Goal: Task Accomplishment & Management: Manage account settings

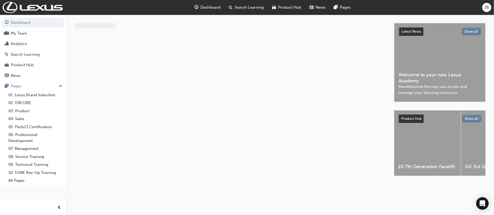
click at [485, 6] on div "JB" at bounding box center [486, 7] width 9 height 9
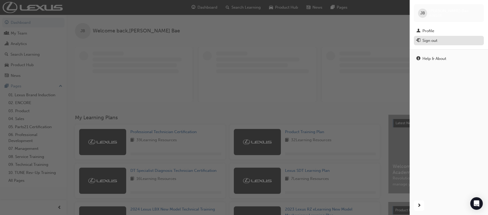
click at [423, 42] on div "Sign out" at bounding box center [430, 41] width 15 height 6
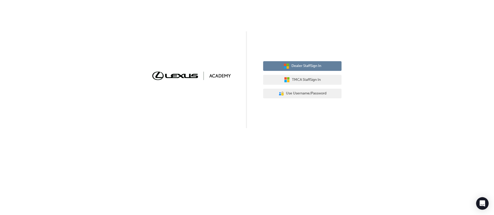
click at [309, 69] on button "Dealer Staff Sign In" at bounding box center [302, 66] width 78 height 10
